Goal: Task Accomplishment & Management: Manage account settings

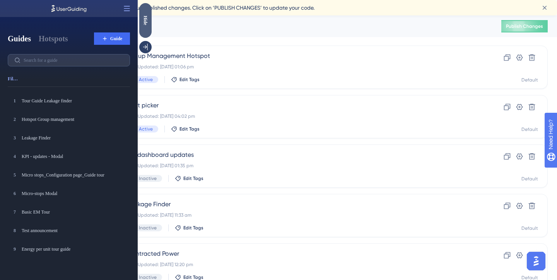
click at [145, 24] on div "Hide" at bounding box center [145, 20] width 12 height 10
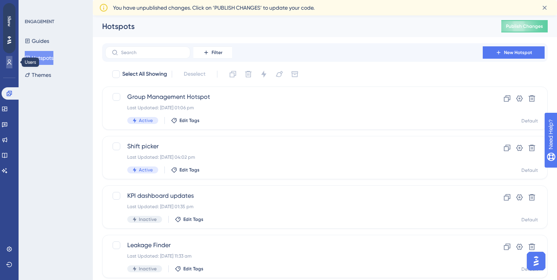
click at [10, 65] on icon at bounding box center [9, 62] width 6 height 6
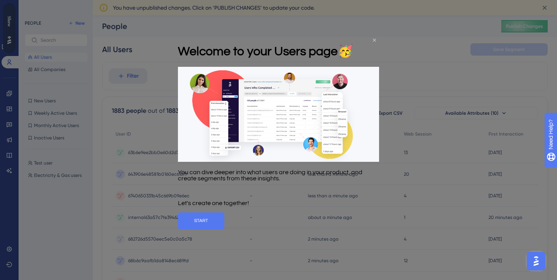
click at [374, 39] on icon "Close Preview" at bounding box center [374, 39] width 3 height 3
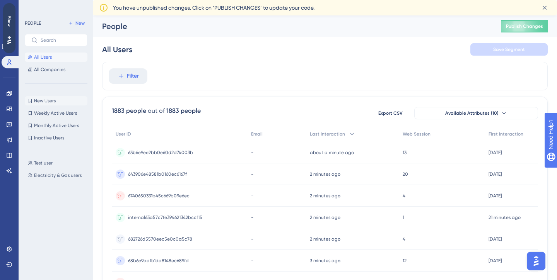
click at [43, 102] on span "New Users" at bounding box center [45, 101] width 22 height 6
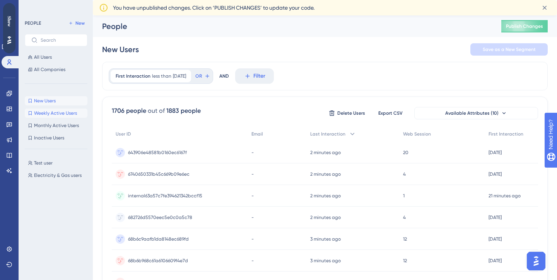
click at [56, 114] on span "Weekly Active Users" at bounding box center [55, 113] width 43 height 6
click at [54, 128] on span "Monthly Active Users" at bounding box center [56, 126] width 45 height 6
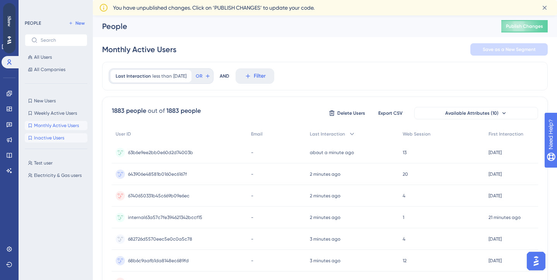
click at [47, 138] on span "Inactive Users" at bounding box center [49, 138] width 30 height 6
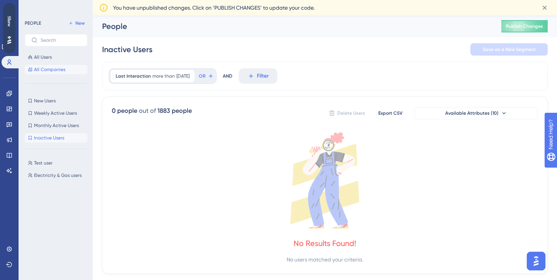
click at [57, 69] on span "All Companies" at bounding box center [49, 70] width 31 height 6
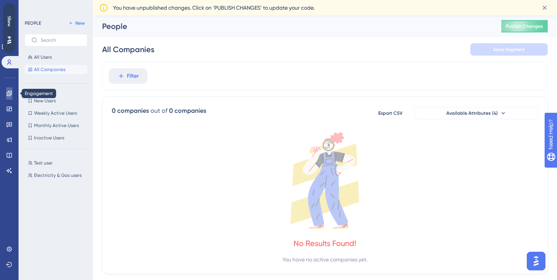
click at [7, 94] on icon at bounding box center [9, 93] width 5 height 5
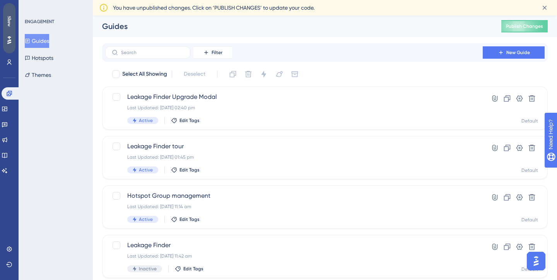
click at [7, 39] on icon at bounding box center [9, 40] width 4 height 8
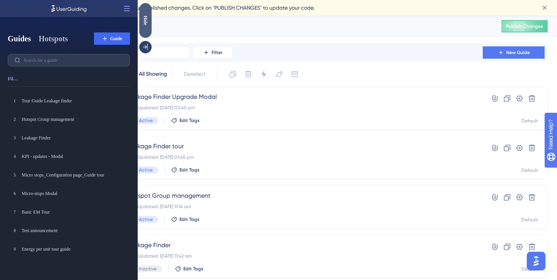
click at [56, 37] on button "Hotspots" at bounding box center [53, 38] width 29 height 11
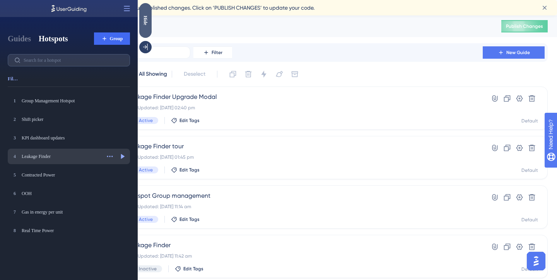
click at [53, 157] on div "Leakage Finder" at bounding box center [61, 157] width 79 height 6
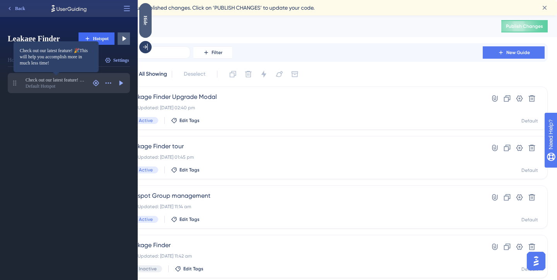
click at [74, 83] on span "Check out our latest feature! 🎉This will help you accomplish more in much less …" at bounding box center [56, 80] width 61 height 6
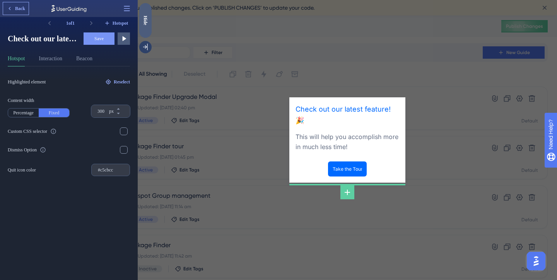
click at [18, 7] on span "Back" at bounding box center [20, 8] width 10 height 6
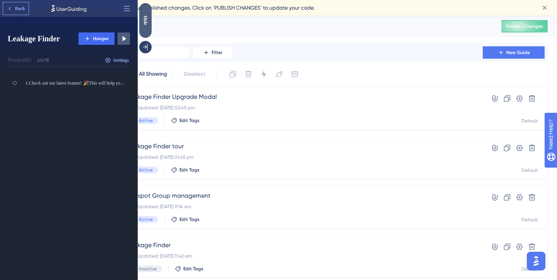
click at [21, 4] on button "Back" at bounding box center [16, 8] width 26 height 12
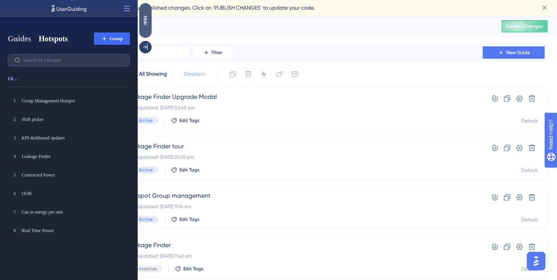
click at [26, 41] on button "Guides" at bounding box center [19, 38] width 23 height 11
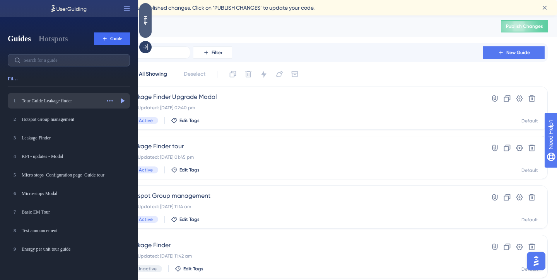
click at [51, 103] on div "Tour Guide Leakage finder" at bounding box center [61, 101] width 79 height 6
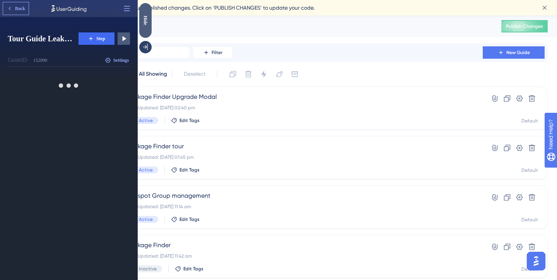
click at [15, 7] on span "Back" at bounding box center [20, 8] width 10 height 6
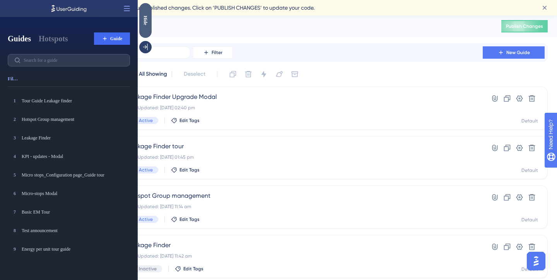
click at [197, 21] on div "Guides" at bounding box center [292, 26] width 380 height 11
click at [146, 18] on div "Hide" at bounding box center [145, 20] width 12 height 10
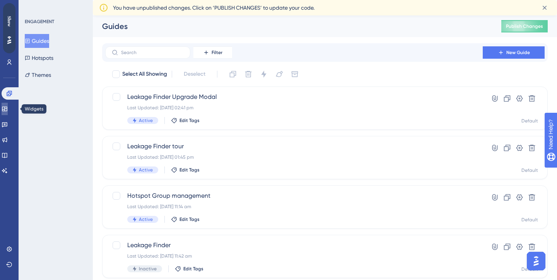
click at [8, 110] on icon at bounding box center [5, 109] width 6 height 6
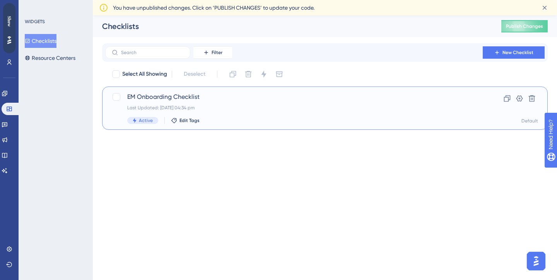
click at [185, 99] on span "EM Onboarding Checklist" at bounding box center [293, 96] width 333 height 9
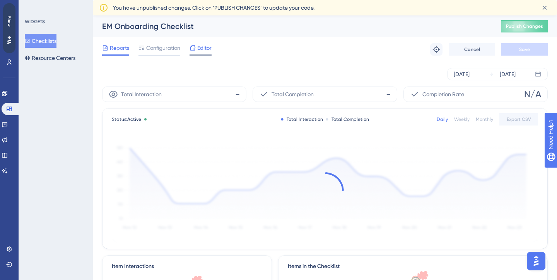
click at [197, 49] on div "Editor" at bounding box center [201, 47] width 22 height 9
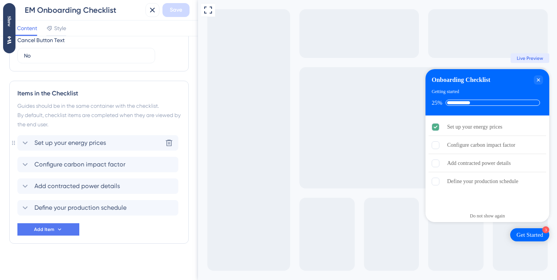
scroll to position [292, 0]
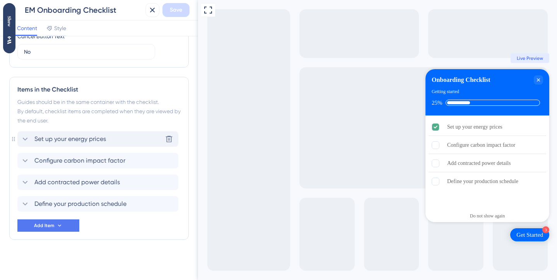
click at [73, 143] on span "Set up your energy prices" at bounding box center [70, 139] width 72 height 9
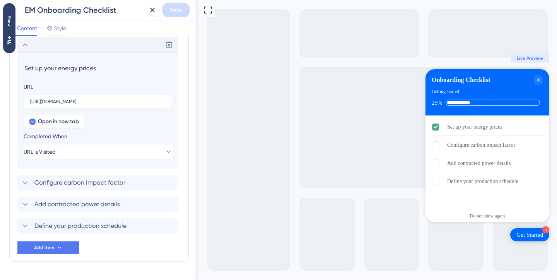
scroll to position [387, 0]
click at [150, 6] on icon at bounding box center [152, 9] width 9 height 9
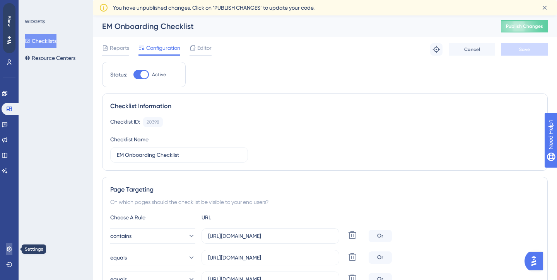
click at [8, 251] on icon at bounding box center [9, 249] width 5 height 5
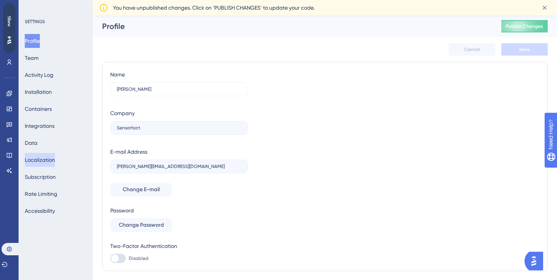
click at [55, 156] on button "Localization" at bounding box center [40, 160] width 30 height 14
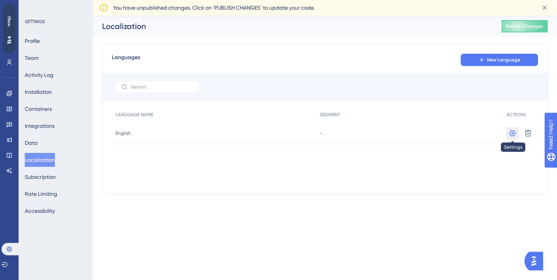
click at [514, 133] on icon at bounding box center [513, 134] width 8 height 8
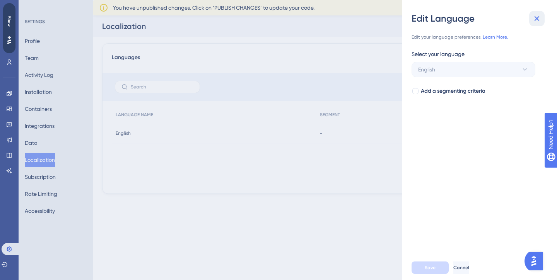
click at [537, 17] on icon at bounding box center [537, 18] width 5 height 5
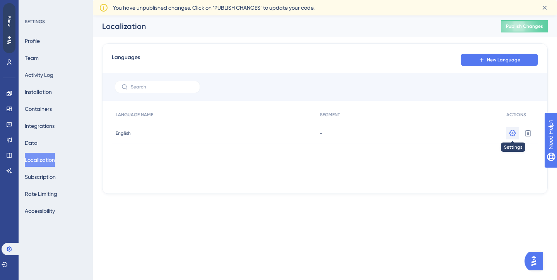
click at [514, 132] on icon at bounding box center [513, 134] width 8 height 8
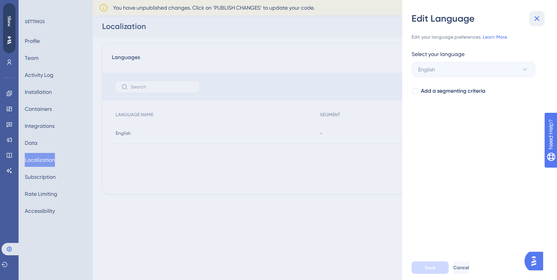
click at [538, 19] on icon at bounding box center [536, 18] width 9 height 9
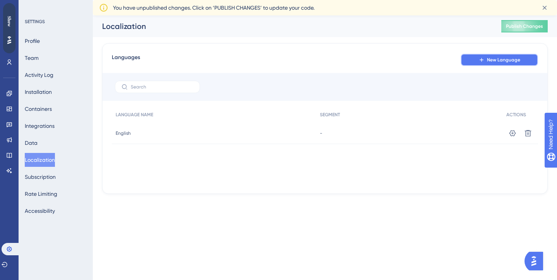
click at [497, 59] on span "New Language" at bounding box center [503, 60] width 33 height 6
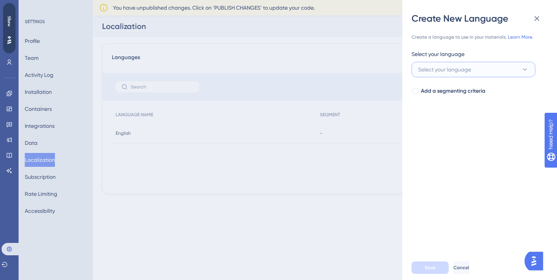
click at [479, 73] on button "Select your language" at bounding box center [474, 69] width 124 height 15
type input "i"
type input "dutc"
click at [436, 119] on span "Dutch" at bounding box center [430, 116] width 15 height 9
click at [433, 265] on span "Save" at bounding box center [430, 268] width 11 height 6
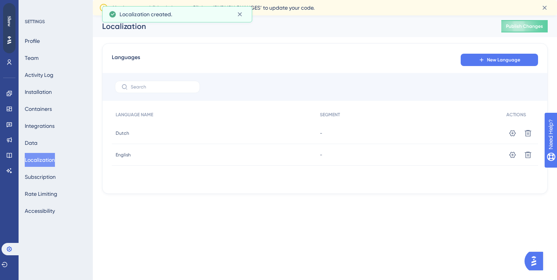
click at [153, 131] on div "Dutch Dutch" at bounding box center [214, 134] width 204 height 22
click at [113, 129] on div "Dutch Dutch" at bounding box center [214, 134] width 204 height 22
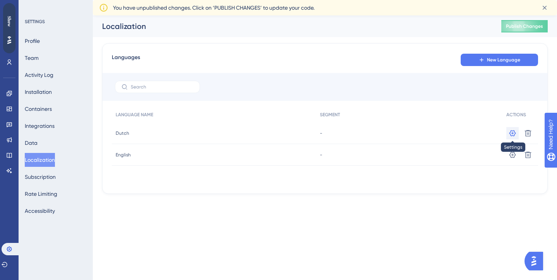
click at [514, 136] on icon at bounding box center [513, 134] width 8 height 8
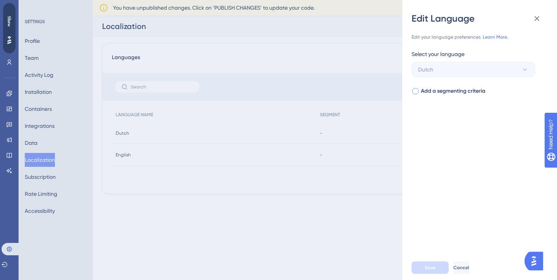
click at [417, 91] on div at bounding box center [415, 91] width 6 height 6
click at [452, 127] on button "Select your segment" at bounding box center [474, 121] width 124 height 15
click at [415, 91] on icon at bounding box center [415, 91] width 3 height 6
checkbox input "false"
click at [542, 17] on button at bounding box center [536, 18] width 15 height 15
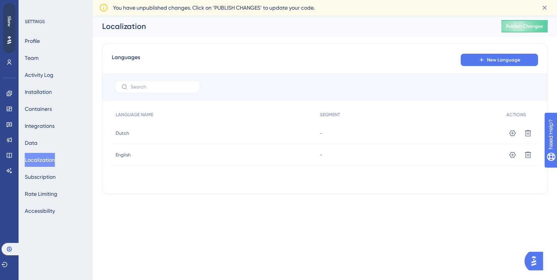
click at [538, 260] on img "Open AI Assistant Launcher" at bounding box center [534, 262] width 14 height 14
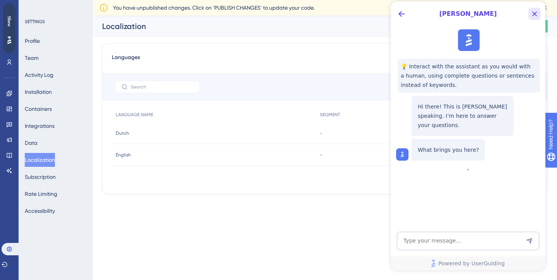
click at [536, 17] on icon "Close Button" at bounding box center [534, 13] width 9 height 9
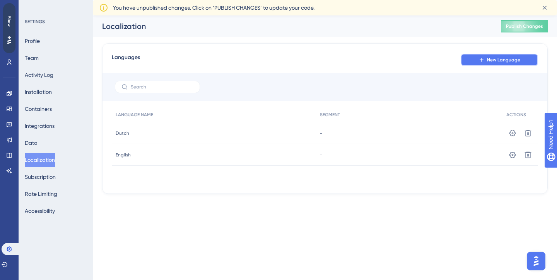
click at [482, 59] on icon at bounding box center [481, 59] width 3 height 3
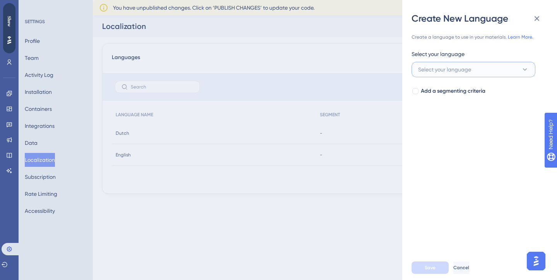
click at [460, 63] on button "Select your language" at bounding box center [474, 69] width 124 height 15
type input "germa"
click at [448, 120] on div "German German" at bounding box center [473, 116] width 101 height 15
click at [427, 268] on span "Save" at bounding box center [430, 268] width 11 height 6
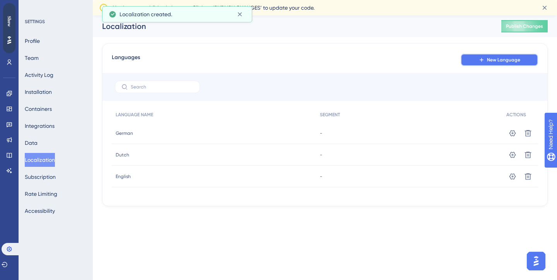
click at [483, 60] on icon at bounding box center [481, 59] width 3 height 3
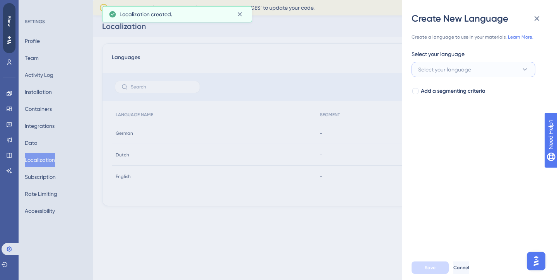
click at [470, 73] on span "Select your language" at bounding box center [444, 69] width 53 height 9
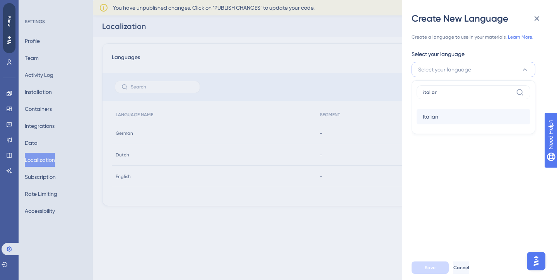
type input "italian"
click at [447, 118] on div "Italian Italian" at bounding box center [473, 116] width 101 height 15
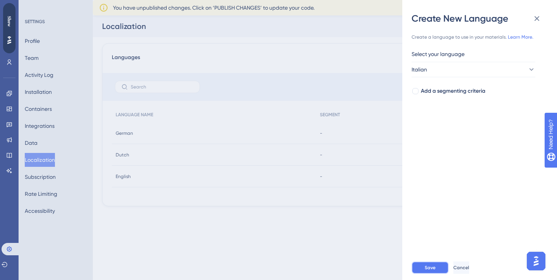
click at [426, 268] on span "Save" at bounding box center [430, 268] width 11 height 6
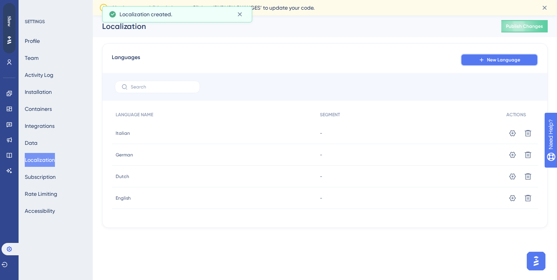
click at [496, 61] on span "New Language" at bounding box center [503, 60] width 33 height 6
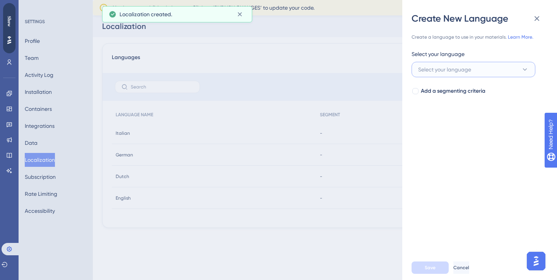
click at [470, 72] on span "Select your language" at bounding box center [444, 69] width 53 height 9
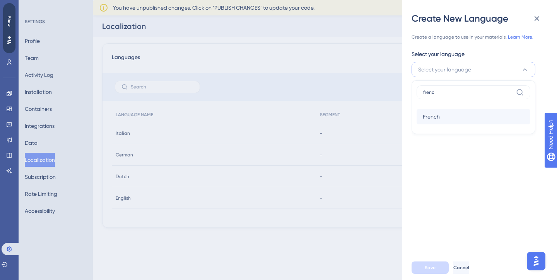
type input "frenc"
click at [438, 120] on span "French" at bounding box center [431, 116] width 17 height 9
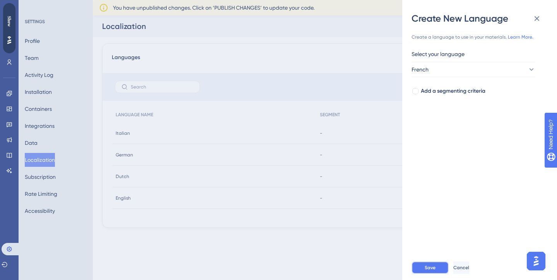
click at [428, 268] on span "Save" at bounding box center [430, 268] width 11 height 6
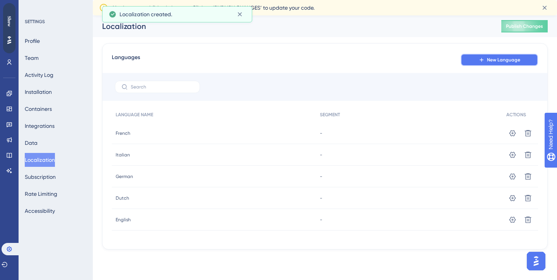
click at [485, 57] on icon at bounding box center [481, 60] width 6 height 6
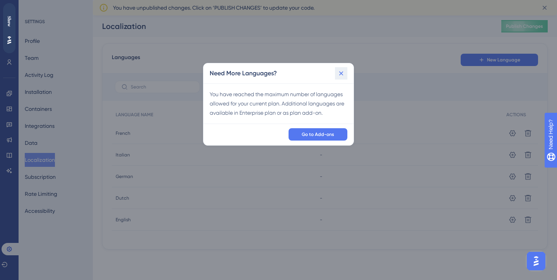
click at [343, 74] on icon at bounding box center [341, 74] width 8 height 8
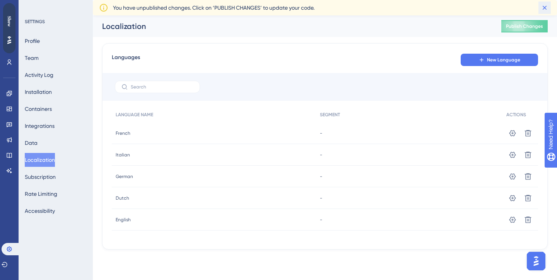
click at [548, 8] on icon at bounding box center [545, 8] width 8 height 8
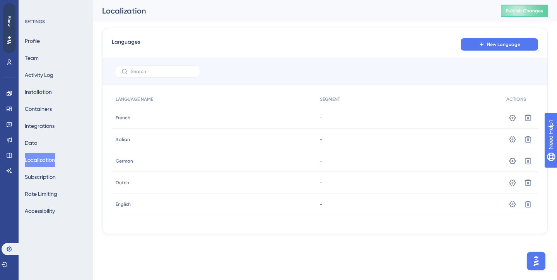
click at [311, 119] on div "French French" at bounding box center [214, 118] width 204 height 22
click at [122, 202] on span "English" at bounding box center [123, 205] width 15 height 6
click at [124, 210] on div "English English" at bounding box center [214, 205] width 204 height 22
click at [124, 209] on div "English English" at bounding box center [214, 205] width 204 height 22
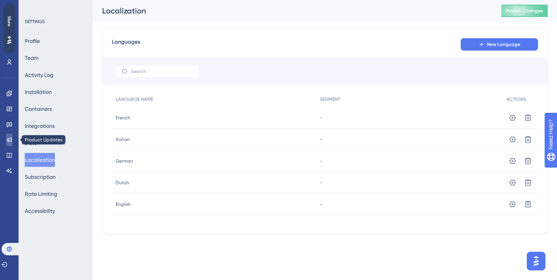
click at [7, 138] on icon at bounding box center [9, 140] width 6 height 6
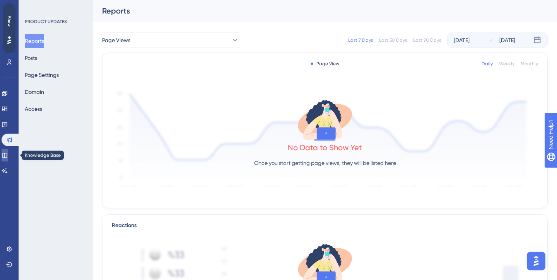
click at [7, 155] on icon at bounding box center [5, 155] width 6 height 6
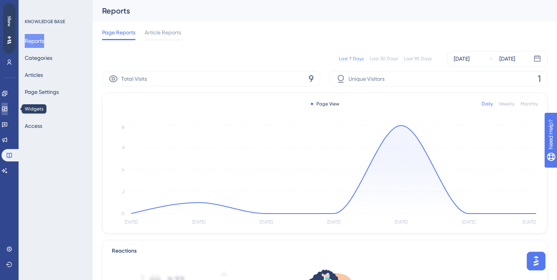
click at [8, 106] on icon at bounding box center [5, 109] width 6 height 6
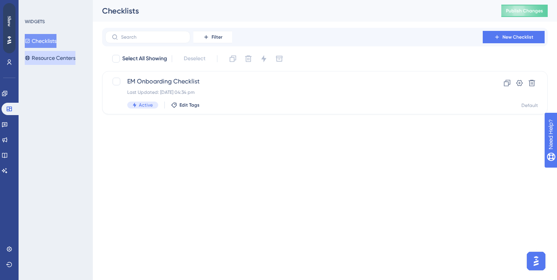
click at [59, 56] on button "Resource Centers" at bounding box center [50, 58] width 51 height 14
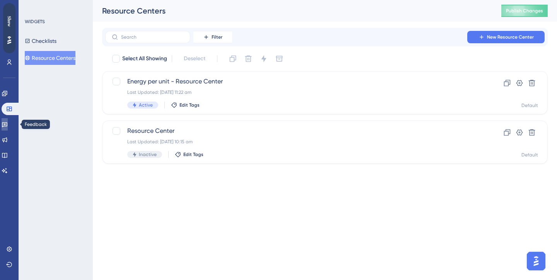
click at [3, 128] on link at bounding box center [5, 124] width 6 height 12
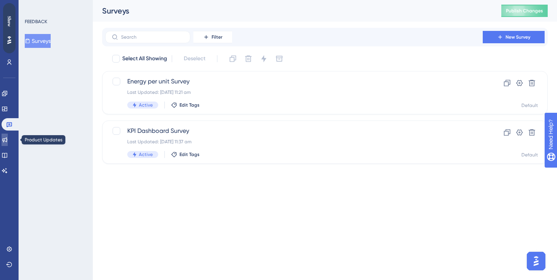
click at [8, 141] on icon at bounding box center [5, 140] width 6 height 6
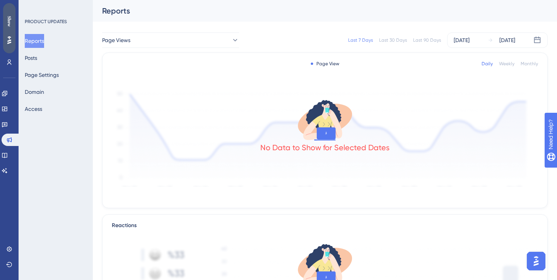
click at [9, 44] on div "Show" at bounding box center [9, 28] width 12 height 50
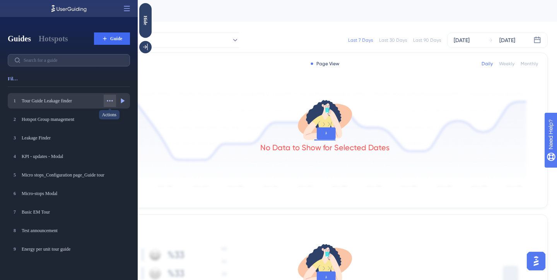
click at [110, 99] on icon at bounding box center [110, 101] width 8 height 8
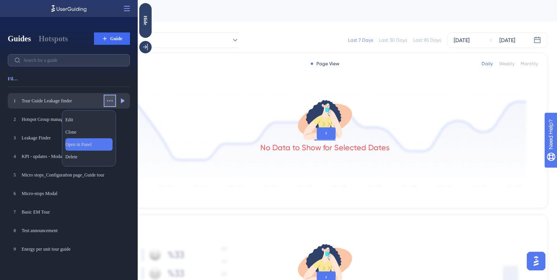
click at [90, 146] on span "Open in Panel" at bounding box center [78, 145] width 26 height 6
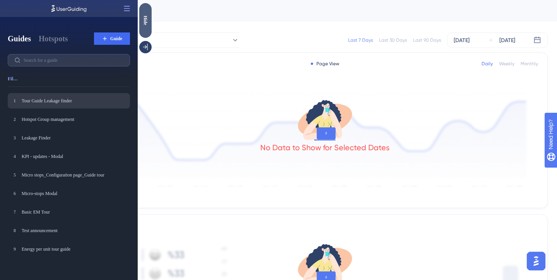
click at [146, 23] on div "Hide" at bounding box center [145, 20] width 12 height 10
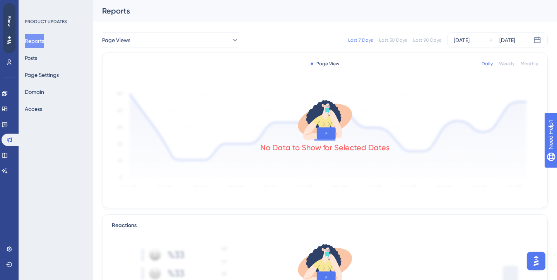
drag, startPoint x: 7, startPoint y: 31, endPoint x: 79, endPoint y: 19, distance: 73.0
click at [15, 19] on html "Show" at bounding box center [9, 28] width 12 height 50
click at [37, 54] on button "Posts" at bounding box center [31, 58] width 12 height 14
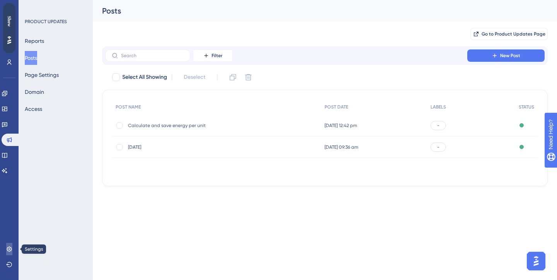
click at [9, 247] on icon at bounding box center [9, 249] width 5 height 5
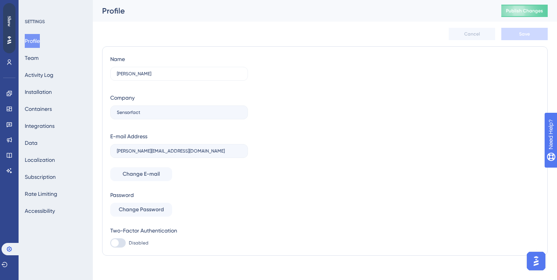
scroll to position [7, 0]
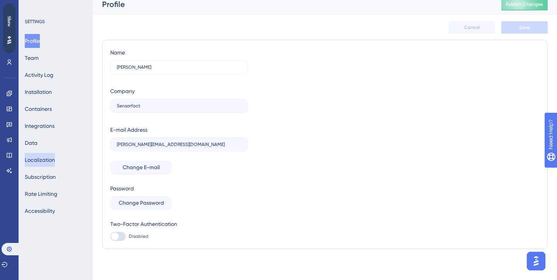
click at [46, 162] on button "Localization" at bounding box center [40, 160] width 30 height 14
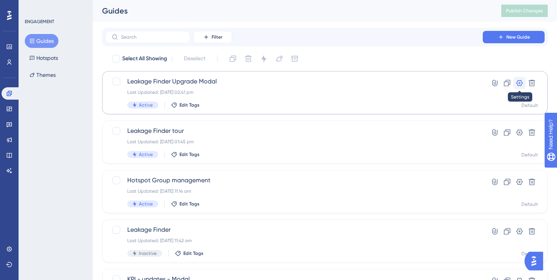
click at [521, 83] on icon at bounding box center [520, 83] width 8 height 8
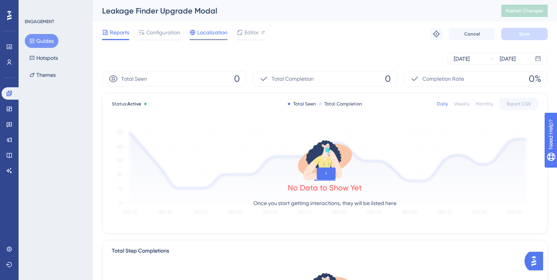
click at [207, 31] on span "Localization" at bounding box center [212, 32] width 30 height 9
